Goal: Task Accomplishment & Management: Manage account settings

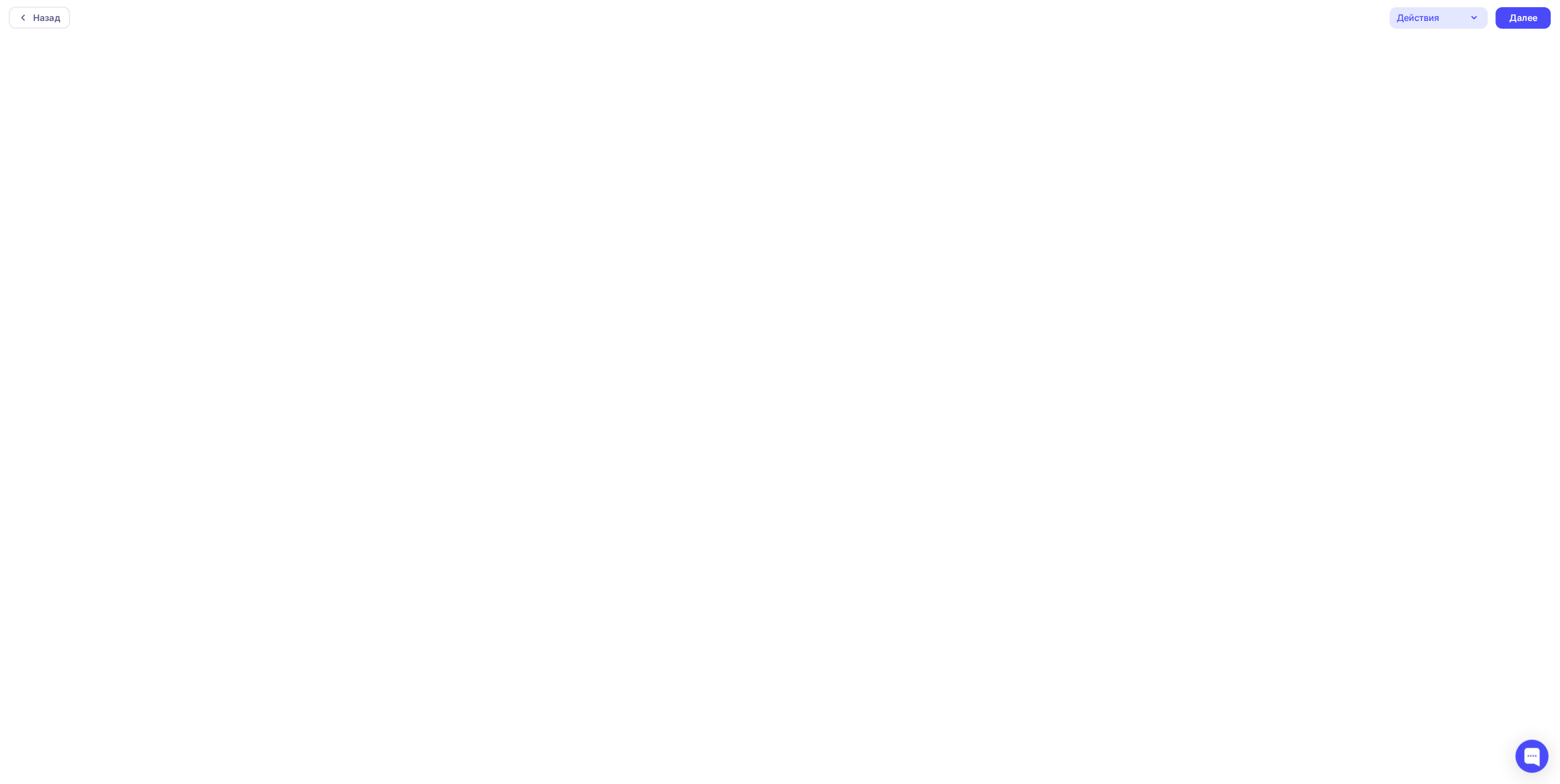
scroll to position [3, 0]
click at [30, 17] on div at bounding box center [26, 17] width 14 height 9
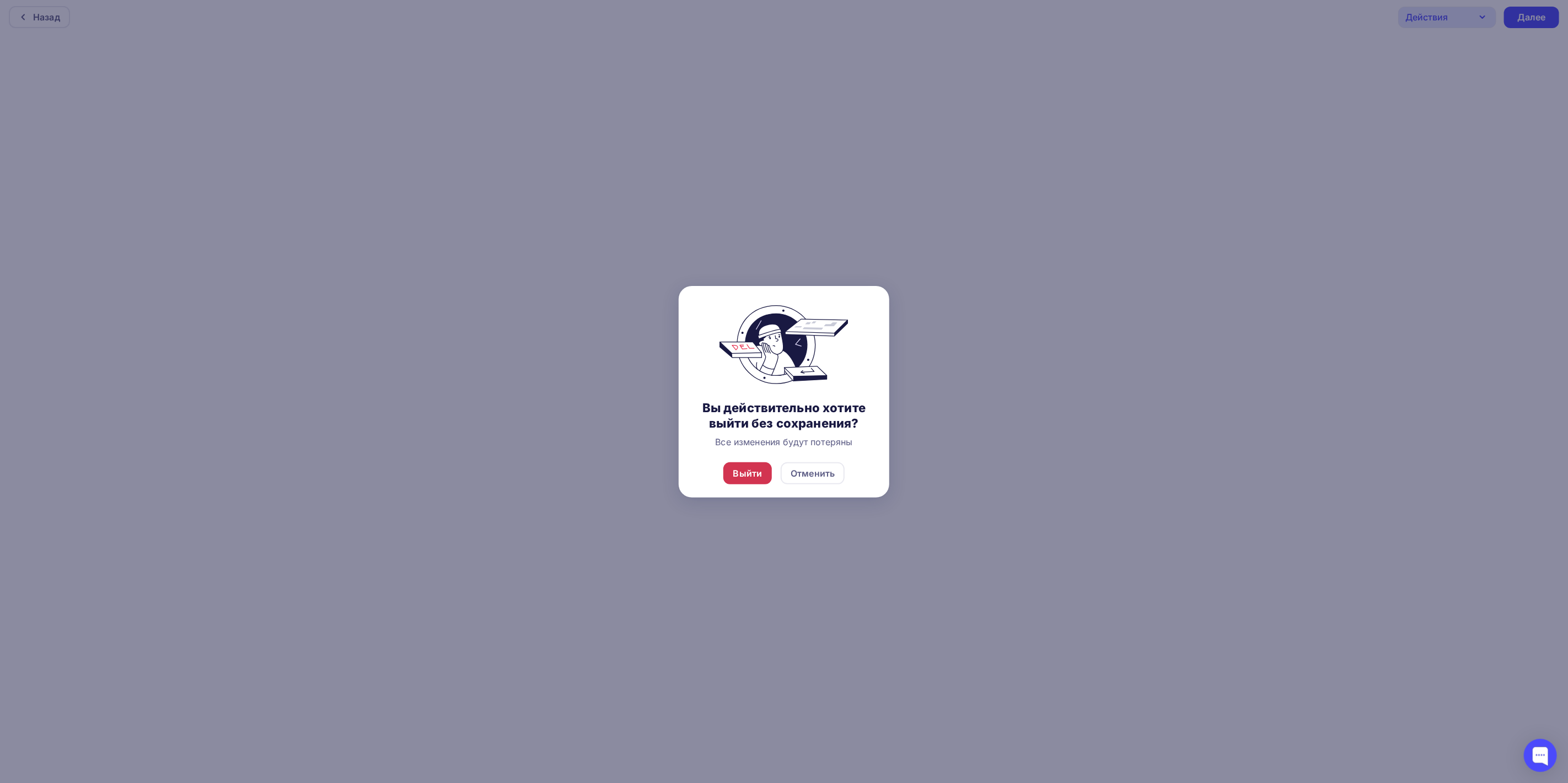
click at [742, 472] on div "Выйти" at bounding box center [748, 473] width 30 height 13
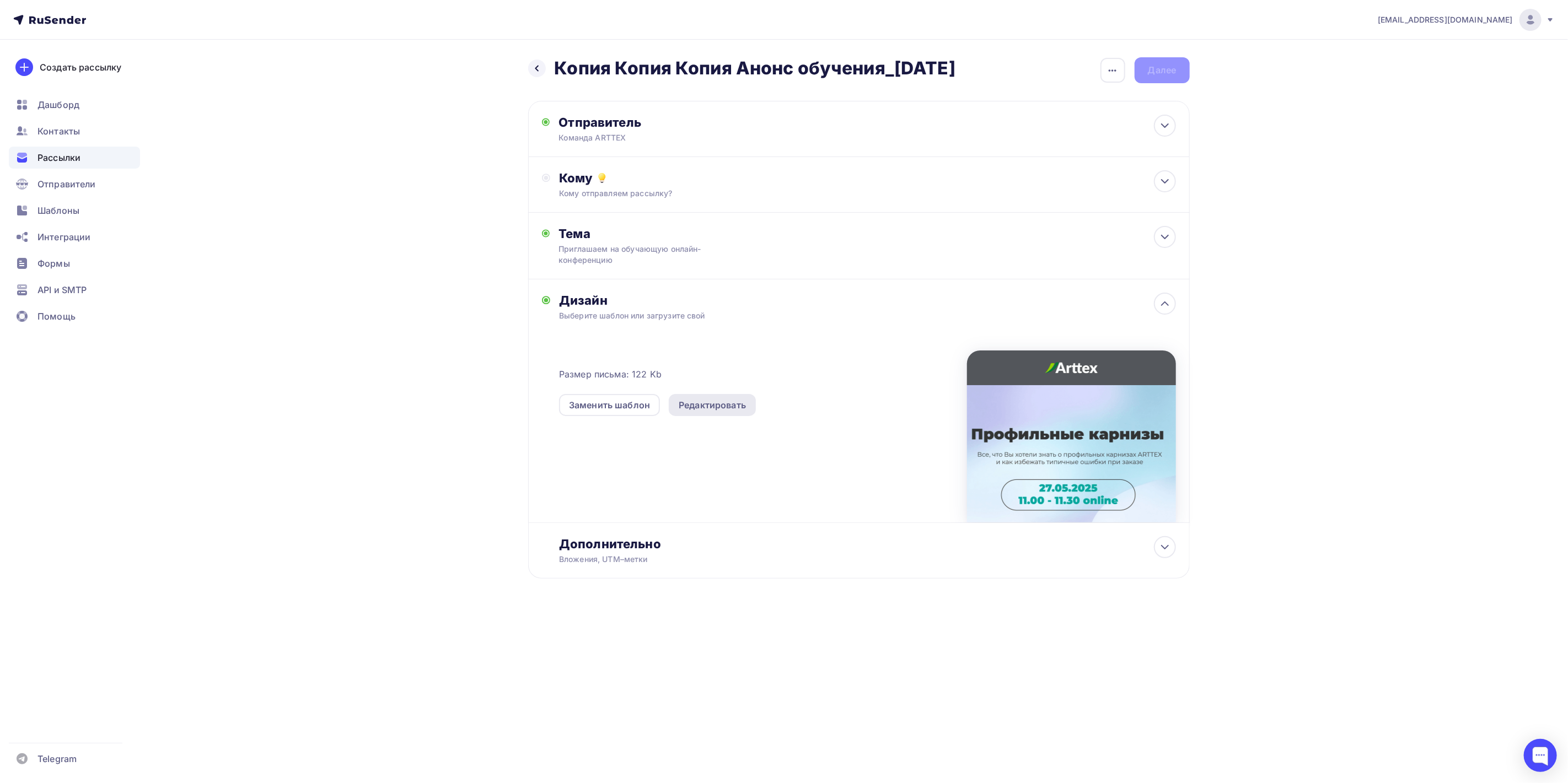
click at [701, 398] on div "Редактировать" at bounding box center [712, 405] width 67 height 13
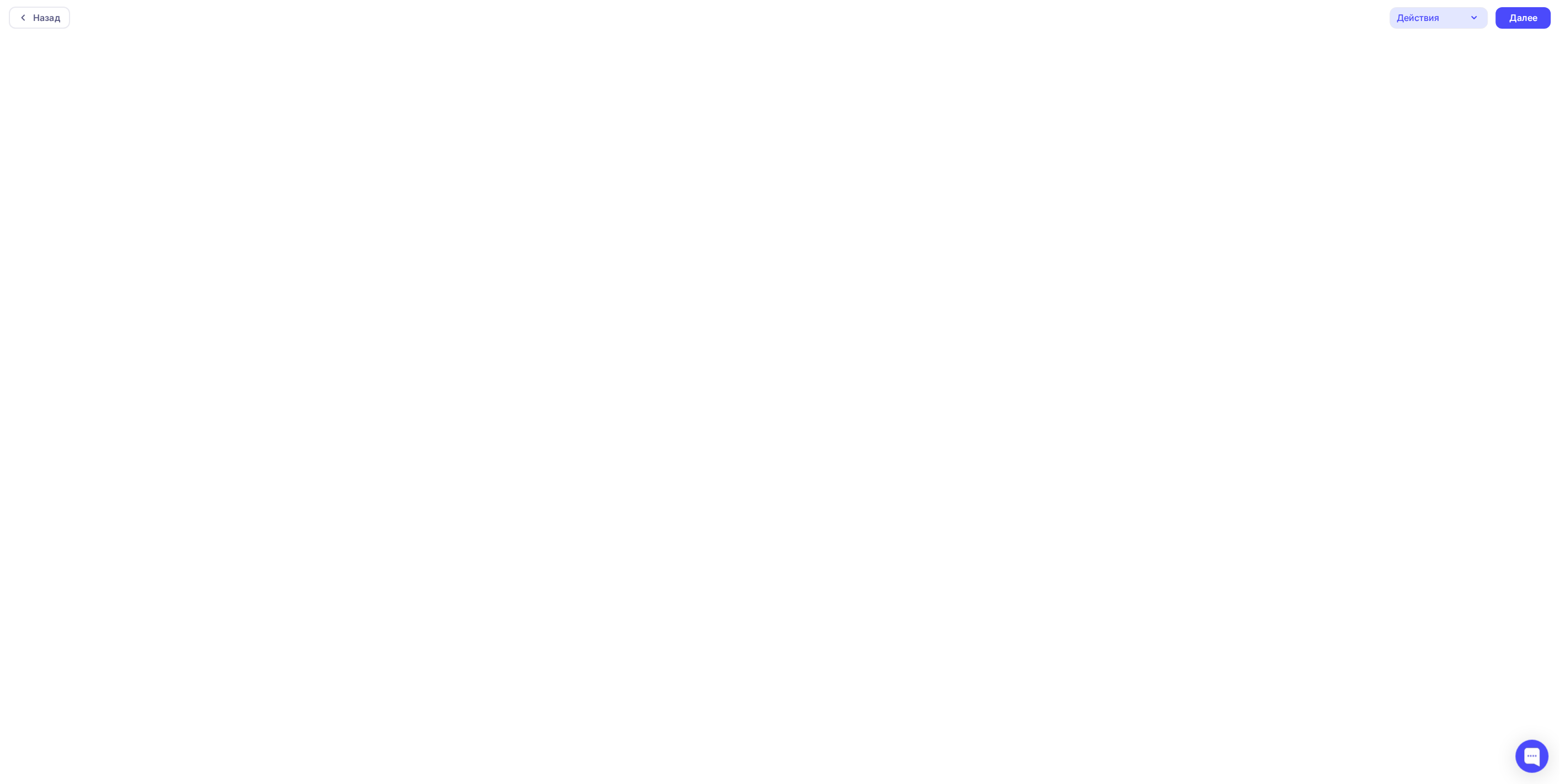
scroll to position [3, 0]
drag, startPoint x: 25, startPoint y: 14, endPoint x: 28, endPoint y: 20, distance: 6.7
click at [26, 15] on icon at bounding box center [23, 17] width 9 height 9
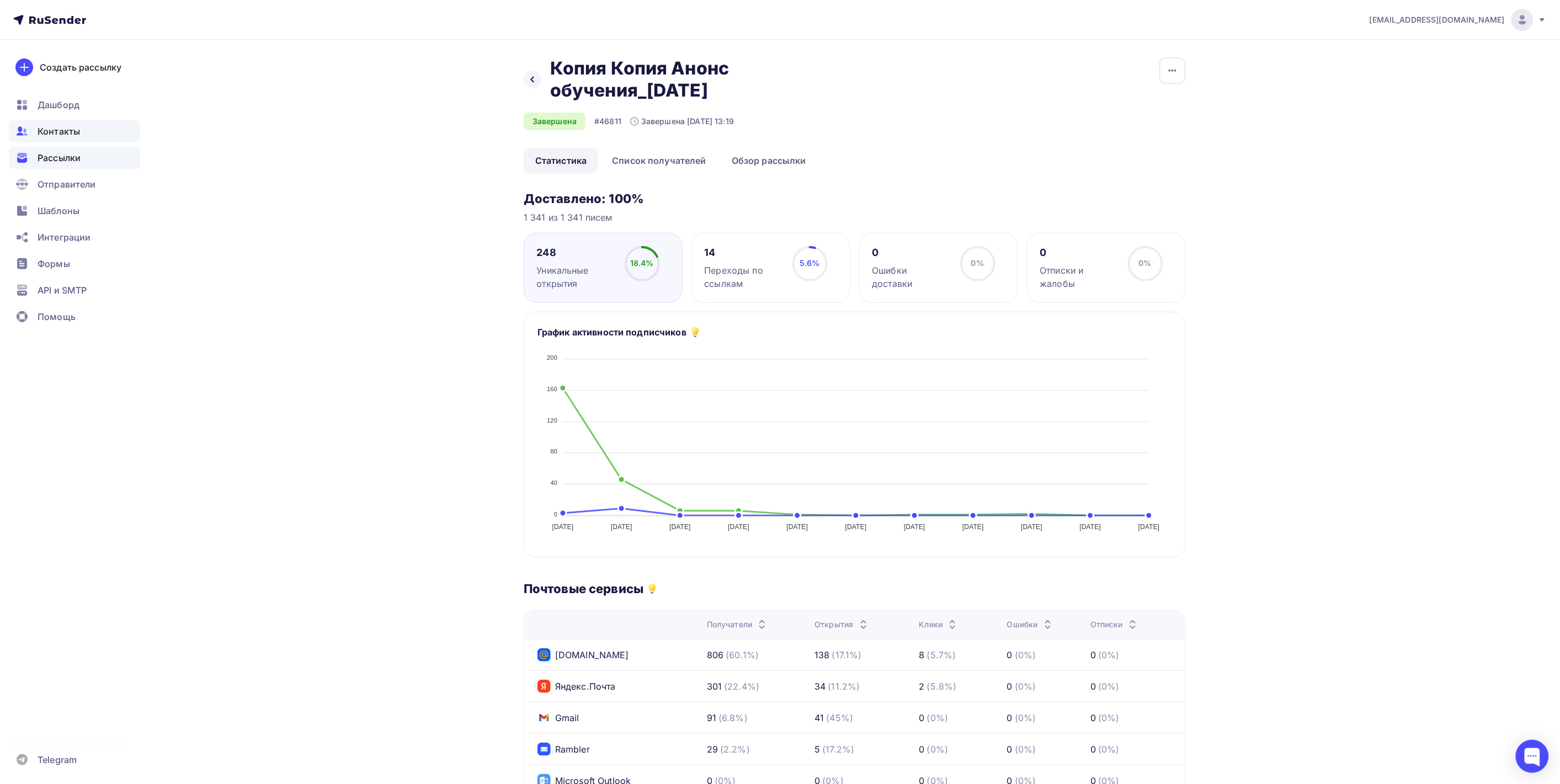
click at [50, 128] on span "Контакты" at bounding box center [58, 131] width 42 height 13
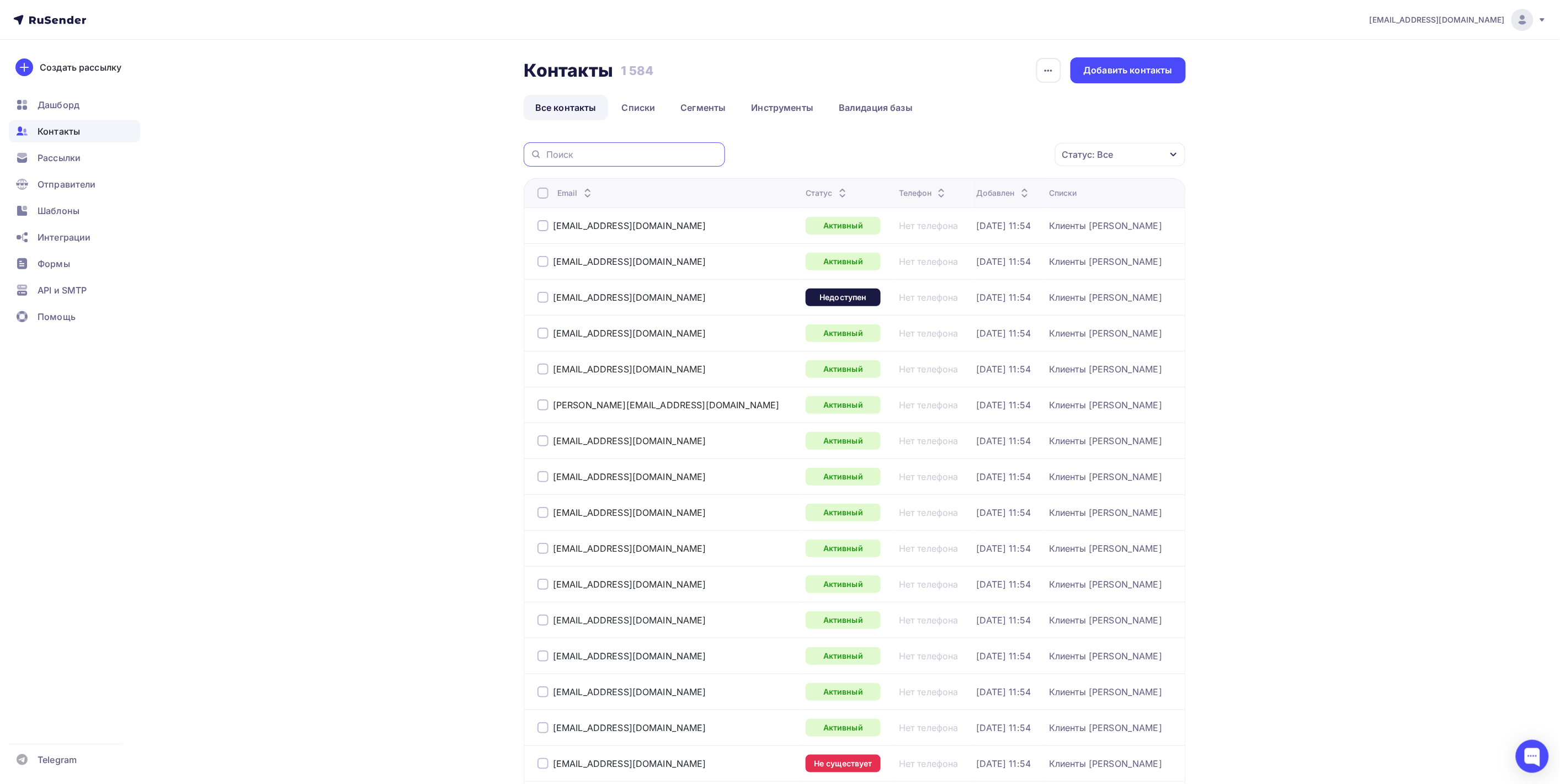
click at [588, 153] on input "text" at bounding box center [633, 155] width 172 height 12
paste input "[EMAIL_ADDRESS][DOMAIN_NAME]"
type input "[EMAIL_ADDRESS][DOMAIN_NAME]"
